Goal: Task Accomplishment & Management: Complete application form

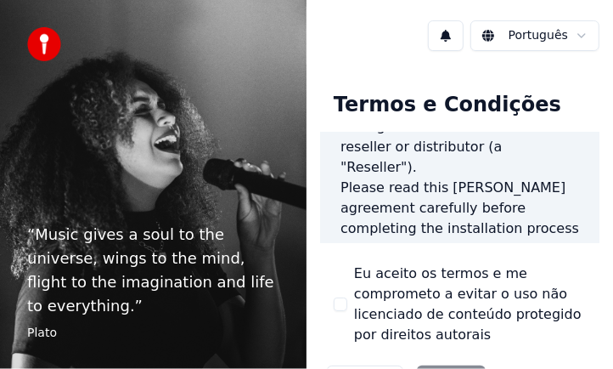
scroll to position [254, 0]
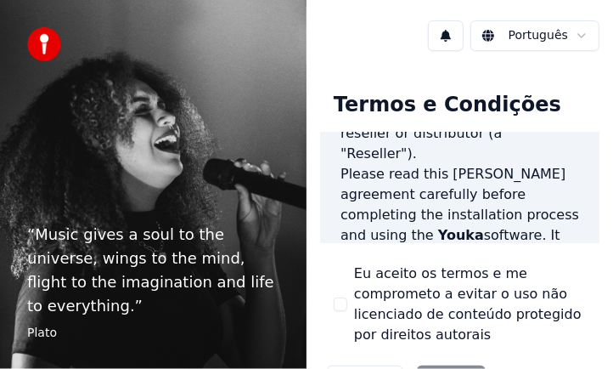
click at [335, 298] on button "Eu aceito os termos e me comprometo a evitar o uso não licenciado de conteúdo p…" at bounding box center [341, 304] width 14 height 14
drag, startPoint x: 377, startPoint y: 10, endPoint x: 365, endPoint y: -12, distance: 25.1
click at [365, 0] on html "“ Music gives a soul to the universe, wings to the mind, flight to the imaginat…" at bounding box center [306, 184] width 613 height 369
drag, startPoint x: 345, startPoint y: 53, endPoint x: 332, endPoint y: 12, distance: 42.7
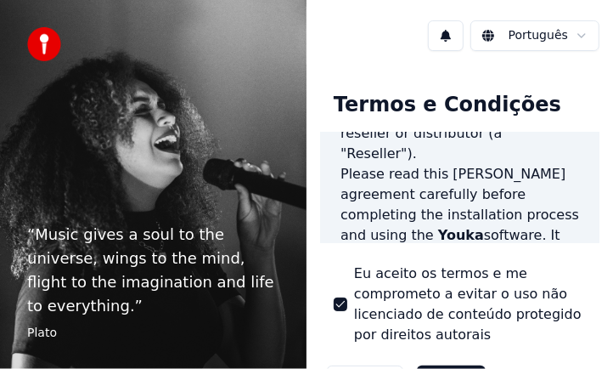
click at [336, 3] on div "Português Termos e Condições End-User License Agreement ([PERSON_NAME]) of Youk…" at bounding box center [460, 184] width 307 height 369
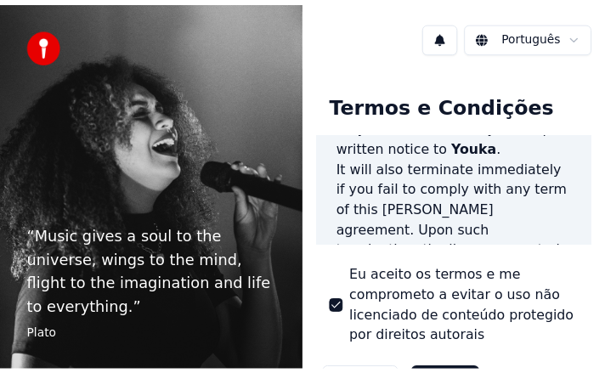
scroll to position [2456, 0]
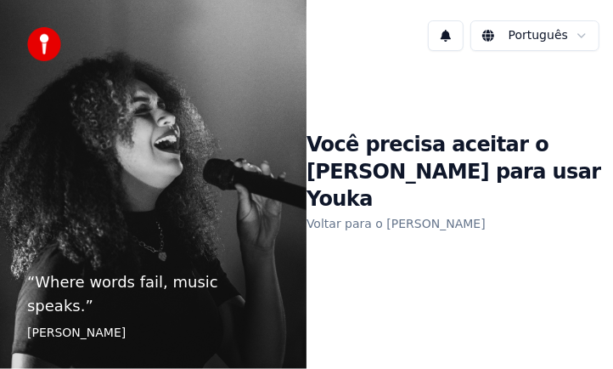
click at [340, 194] on h1 "Você precisa aceitar o [PERSON_NAME] para usar Youka" at bounding box center [460, 173] width 307 height 82
click at [341, 214] on link "Voltar para o [PERSON_NAME]" at bounding box center [396, 223] width 179 height 27
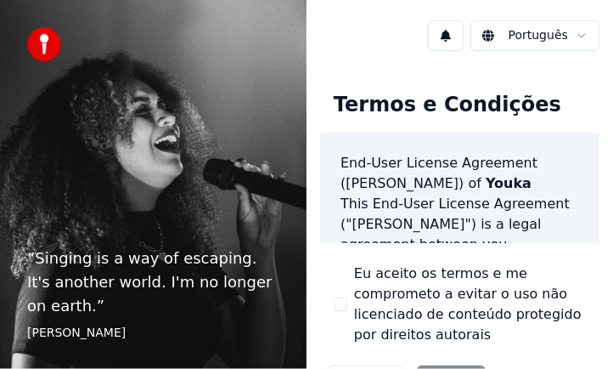
click at [340, 304] on button "Eu aceito os termos e me comprometo a evitar o uso não licenciado de conteúdo p…" at bounding box center [341, 304] width 14 height 14
drag, startPoint x: 402, startPoint y: 3, endPoint x: 397, endPoint y: -15, distance: 18.5
click at [397, 0] on html "“ Singing is a way of escaping. It's another world. I'm no longer on earth. ” […" at bounding box center [306, 184] width 613 height 369
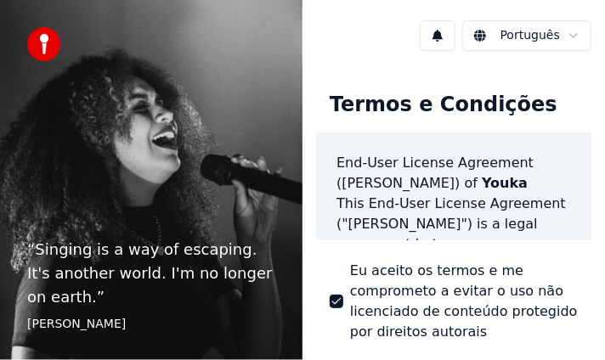
drag, startPoint x: 323, startPoint y: 69, endPoint x: 318, endPoint y: 41, distance: 28.5
click at [318, 41] on div "Português Termos e Condições End-User License Agreement ([PERSON_NAME]) of Youk…" at bounding box center [453, 180] width 302 height 360
click at [370, 32] on div "Português" at bounding box center [453, 36] width 302 height 58
click at [438, 36] on button at bounding box center [437, 35] width 36 height 31
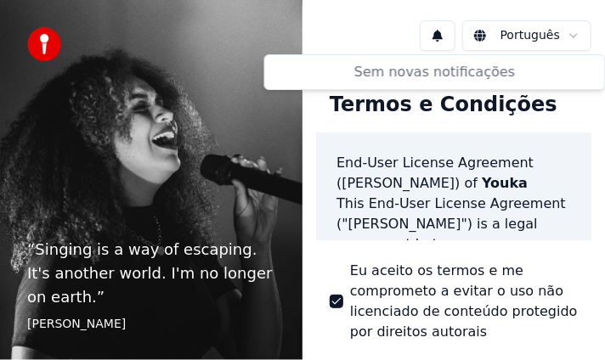
click at [356, 27] on div "Português" at bounding box center [453, 36] width 302 height 58
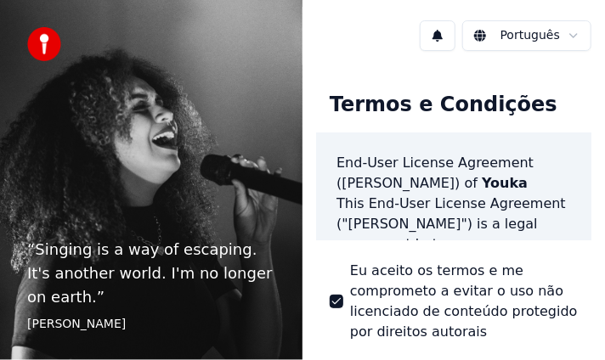
click at [479, 335] on label "Eu aceito os termos e me comprometo a evitar o uso não licenciado de conteúdo p…" at bounding box center [464, 302] width 228 height 82
click at [343, 308] on button "Eu aceito os termos e me comprometo a evitar o uso não licenciado de conteúdo p…" at bounding box center [336, 302] width 14 height 14
click at [479, 334] on label "Eu aceito os termos e me comprometo a evitar o uso não licenciado de conteúdo p…" at bounding box center [464, 302] width 228 height 82
click at [343, 308] on button "Eu aceito os termos e me comprometo a evitar o uso não licenciado de conteúdo p…" at bounding box center [336, 302] width 14 height 14
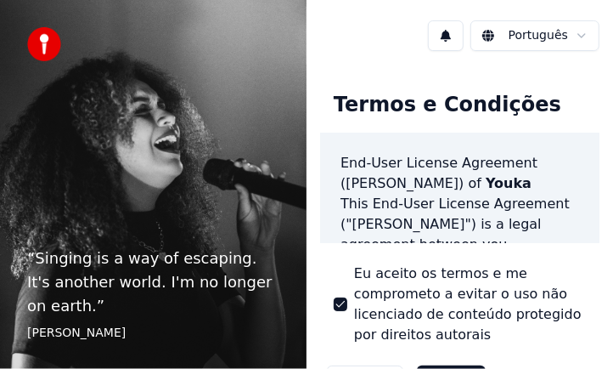
drag, startPoint x: 346, startPoint y: 27, endPoint x: 344, endPoint y: -15, distance: 42.5
click at [344, 0] on html "“ Singing is a way of escaping. It's another world. I'm no longer on earth. ” […" at bounding box center [306, 184] width 613 height 369
drag, startPoint x: 347, startPoint y: 2, endPoint x: 350, endPoint y: -15, distance: 17.2
click at [350, 0] on html "“ Singing is a way of escaping. It's another world. I'm no longer on earth. ” […" at bounding box center [306, 184] width 613 height 369
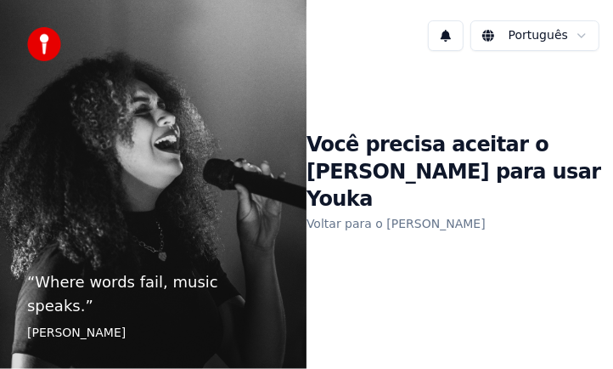
click at [459, 158] on h1 "Você precisa aceitar o [PERSON_NAME] para usar Youka" at bounding box center [460, 173] width 307 height 82
click at [368, 210] on link "Voltar para o [PERSON_NAME]" at bounding box center [396, 223] width 179 height 27
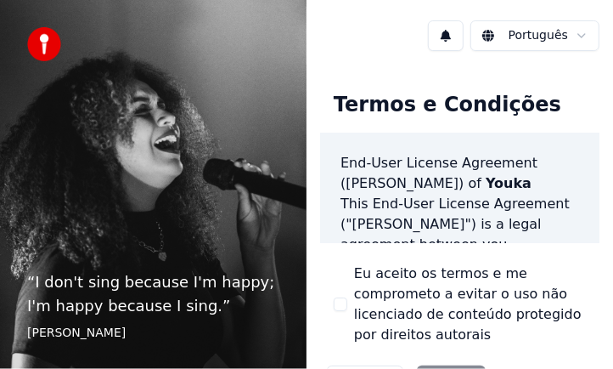
drag, startPoint x: 590, startPoint y: 0, endPoint x: 398, endPoint y: 53, distance: 199.2
click at [398, 53] on div "Português" at bounding box center [460, 36] width 307 height 58
drag, startPoint x: 556, startPoint y: 0, endPoint x: 391, endPoint y: 34, distance: 169.0
click at [391, 34] on div "Português" at bounding box center [460, 36] width 307 height 58
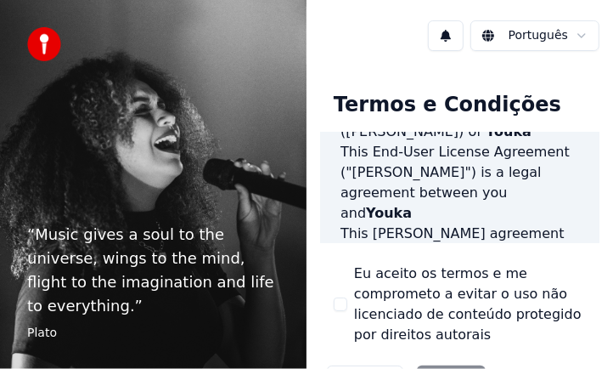
scroll to position [56, 0]
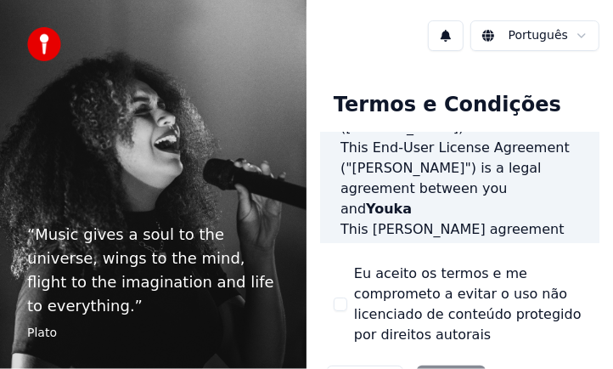
click at [341, 300] on button "Eu aceito os termos e me comprometo a evitar o uso não licenciado de conteúdo p…" at bounding box center [341, 304] width 14 height 14
drag, startPoint x: 384, startPoint y: 58, endPoint x: 370, endPoint y: 18, distance: 42.2
click at [372, 18] on div "Português" at bounding box center [460, 36] width 307 height 58
drag, startPoint x: 368, startPoint y: 28, endPoint x: 364, endPoint y: 41, distance: 13.2
click at [369, 15] on div "Português" at bounding box center [460, 36] width 307 height 58
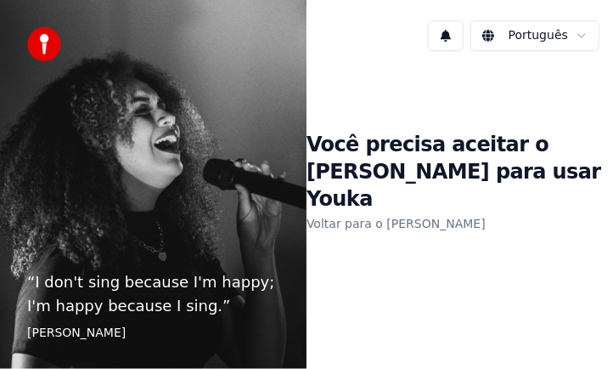
click at [328, 212] on link "Voltar para o [PERSON_NAME]" at bounding box center [396, 223] width 179 height 27
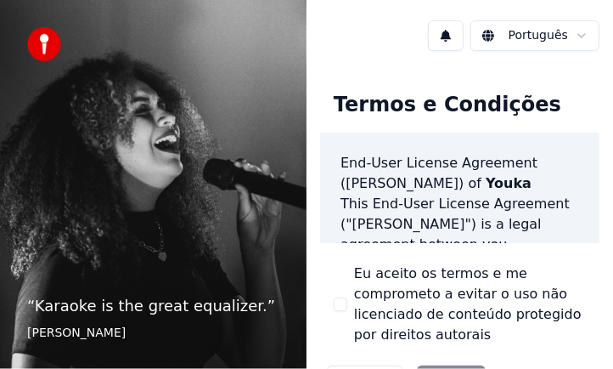
click at [340, 301] on button "Eu aceito os termos e me comprometo a evitar o uso não licenciado de conteúdo p…" at bounding box center [341, 304] width 14 height 14
click at [40, 39] on img at bounding box center [44, 44] width 34 height 34
click at [93, 308] on p "“ Karaoke is the great equalizer. ”" at bounding box center [153, 306] width 252 height 24
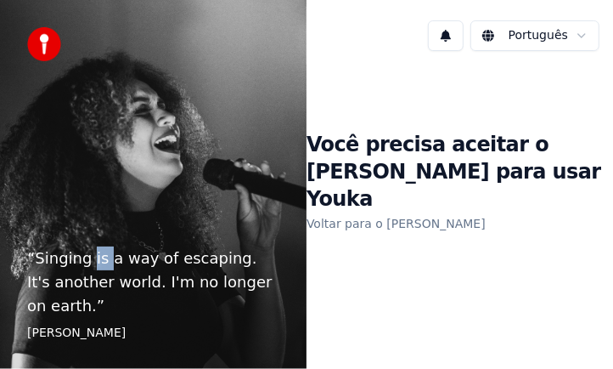
click at [357, 210] on link "Voltar para o [PERSON_NAME]" at bounding box center [396, 223] width 179 height 27
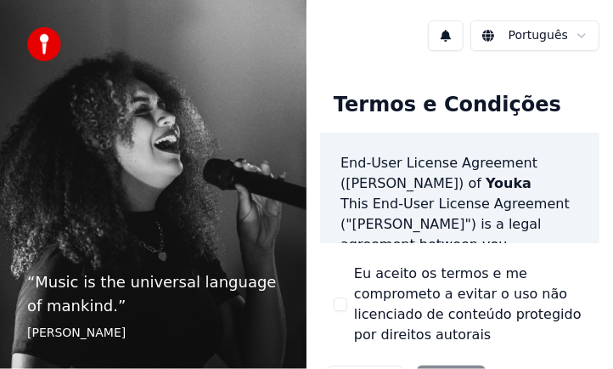
click at [323, 251] on div "Termos e Condições End-User License Agreement (EULA) of Youka This End-User Lic…" at bounding box center [459, 240] width 279 height 324
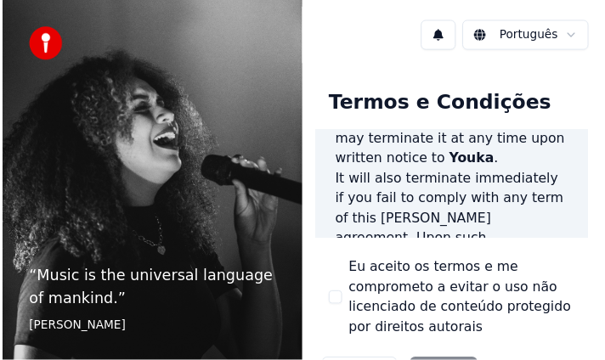
scroll to position [2456, 0]
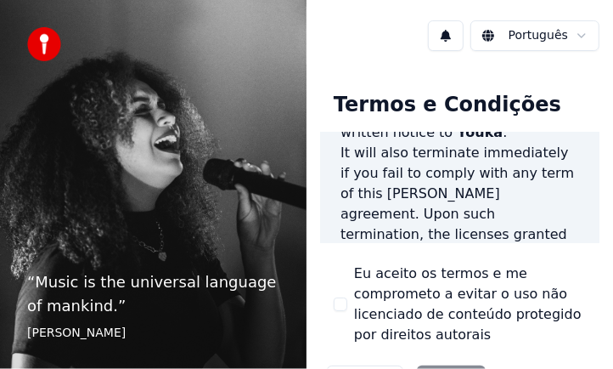
click at [339, 303] on button "Eu aceito os termos e me comprometo a evitar o uso não licenciado de conteúdo p…" at bounding box center [341, 304] width 14 height 14
type button "on"
drag, startPoint x: 324, startPoint y: 16, endPoint x: 347, endPoint y: -15, distance: 38.9
click at [347, 0] on html "“ Music is the universal language of mankind. ” Henry Wadsworth Longfellow Port…" at bounding box center [306, 184] width 613 height 369
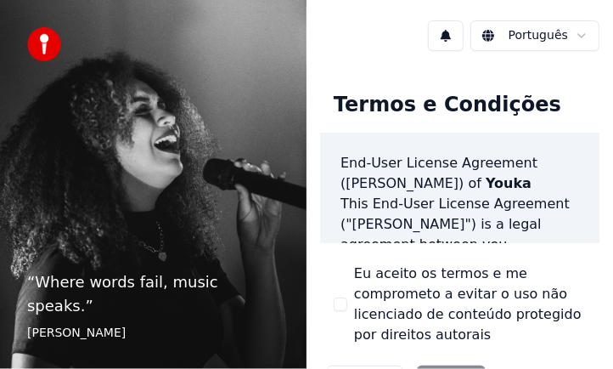
click at [443, 36] on button at bounding box center [446, 35] width 36 height 31
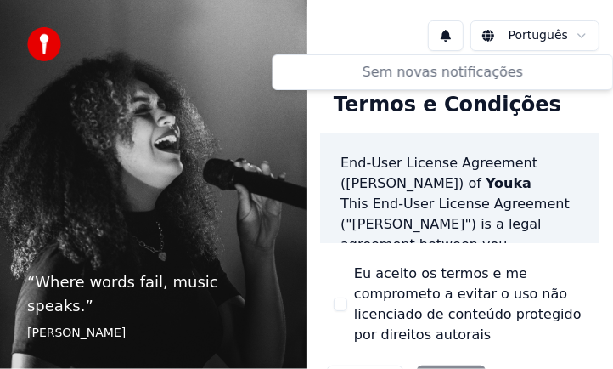
click at [376, 33] on div "Português" at bounding box center [460, 36] width 307 height 58
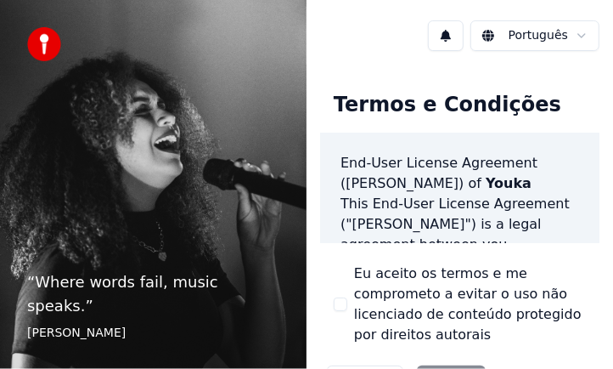
click at [336, 297] on button "Eu aceito os termos e me comprometo a evitar o uso não licenciado de conteúdo p…" at bounding box center [341, 304] width 14 height 14
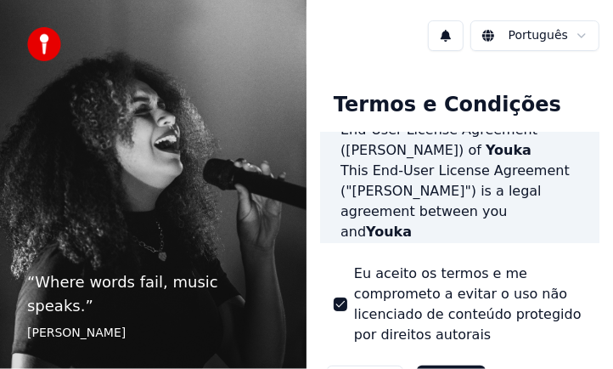
scroll to position [67, 0]
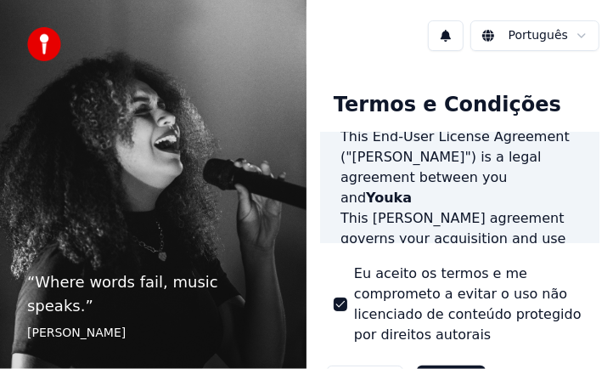
drag, startPoint x: 557, startPoint y: 0, endPoint x: 376, endPoint y: 41, distance: 185.4
click at [376, 41] on div "Português" at bounding box center [460, 36] width 307 height 58
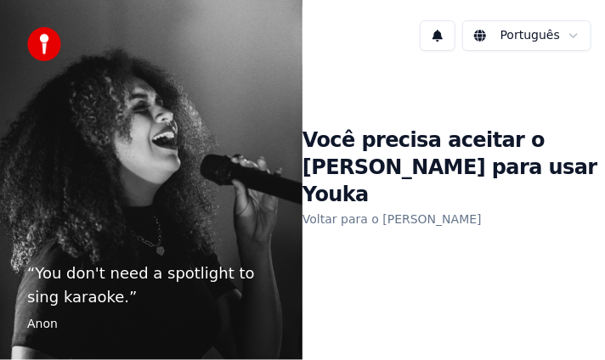
drag, startPoint x: 367, startPoint y: 6, endPoint x: 357, endPoint y: -20, distance: 27.1
click at [357, 0] on html "“ You don't need a spotlight to sing karaoke. ” Anon Português Você precisa ace…" at bounding box center [302, 180] width 605 height 360
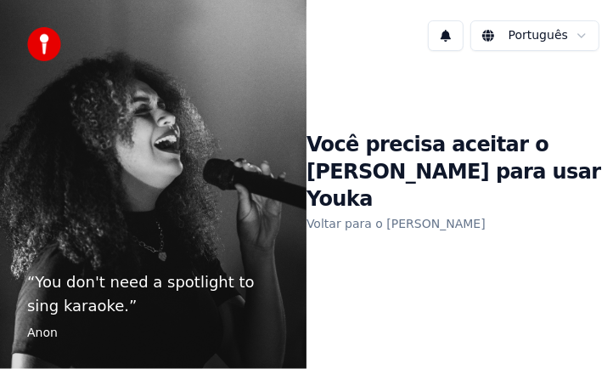
click at [48, 337] on footer "Anon" at bounding box center [153, 332] width 252 height 17
click at [49, 312] on p "“ You don't need a spotlight to sing karaoke. ”" at bounding box center [153, 294] width 252 height 48
click at [68, 287] on p "“ You don't need a spotlight to sing karaoke. ”" at bounding box center [153, 294] width 252 height 48
click at [433, 166] on h1 "Você precisa aceitar o [PERSON_NAME] para usar Youka" at bounding box center [460, 173] width 307 height 82
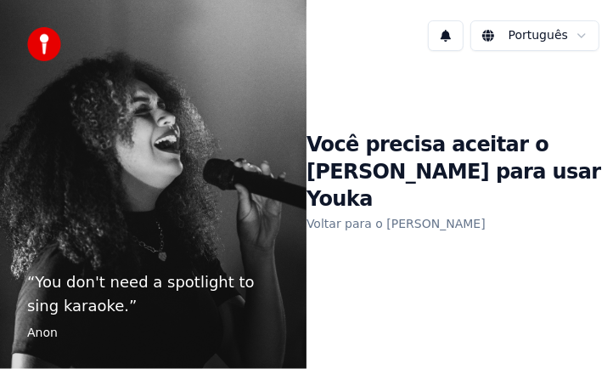
click at [357, 189] on h1 "Você precisa aceitar o [PERSON_NAME] para usar Youka" at bounding box center [460, 173] width 307 height 82
click at [340, 212] on link "Voltar para o [PERSON_NAME]" at bounding box center [396, 223] width 179 height 27
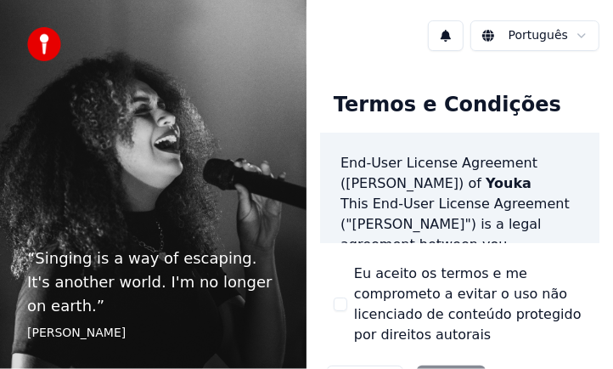
click at [341, 298] on button "Eu aceito os termos e me comprometo a evitar o uso não licenciado de conteúdo p…" at bounding box center [341, 304] width 14 height 14
drag, startPoint x: 325, startPoint y: 59, endPoint x: 316, endPoint y: 32, distance: 28.7
click at [316, 25] on div "Português Termos e Condições End-User License Agreement ([PERSON_NAME]) of Youk…" at bounding box center [460, 184] width 307 height 369
drag, startPoint x: 339, startPoint y: 53, endPoint x: 324, endPoint y: 18, distance: 37.7
click at [325, 15] on div "Português" at bounding box center [460, 36] width 307 height 58
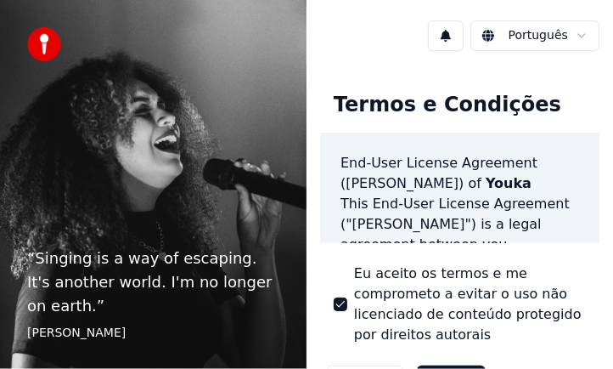
click at [449, 36] on button at bounding box center [446, 35] width 36 height 31
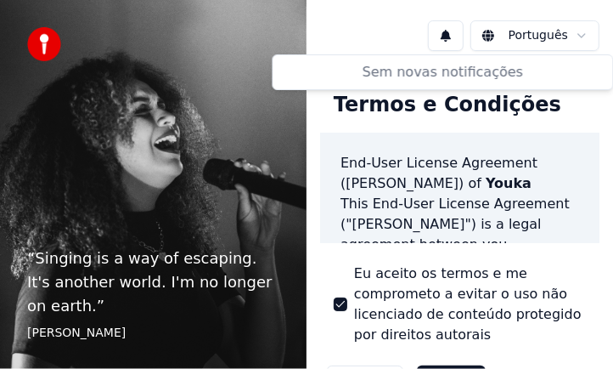
click at [380, 36] on div "Português" at bounding box center [460, 36] width 307 height 58
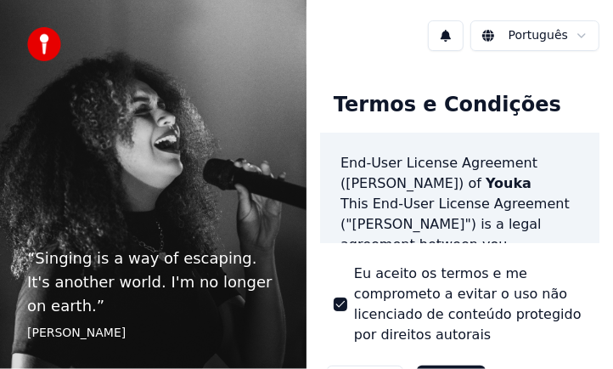
click at [526, 31] on html "“ Singing is a way of escaping. It's another world. I'm no longer on earth. ” […" at bounding box center [306, 184] width 613 height 369
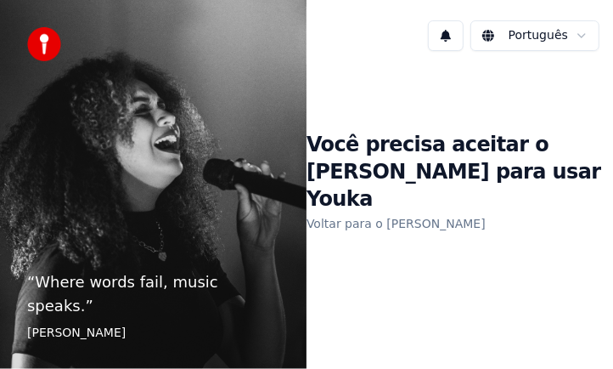
click at [338, 210] on link "Voltar para o [PERSON_NAME]" at bounding box center [396, 223] width 179 height 27
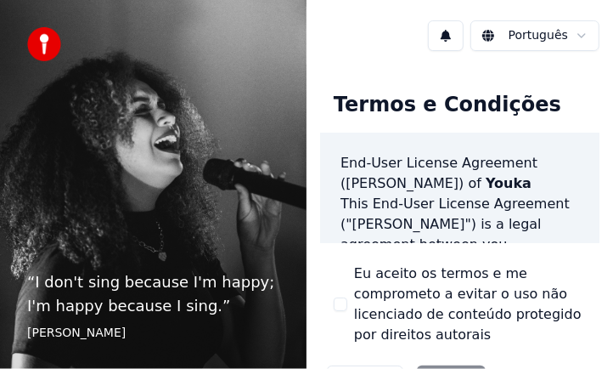
click at [336, 295] on div "Eu aceito os termos e me comprometo a evitar o uso não licenciado de conteúdo p…" at bounding box center [460, 304] width 252 height 82
click at [339, 300] on button "Eu aceito os termos e me comprometo a evitar o uso não licenciado de conteúdo p…" at bounding box center [341, 304] width 14 height 14
type button "on"
